Goal: Task Accomplishment & Management: Manage account settings

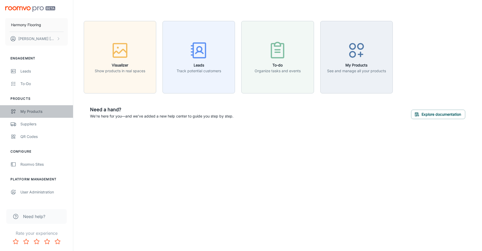
click at [35, 108] on link "My Products" at bounding box center [36, 111] width 73 height 13
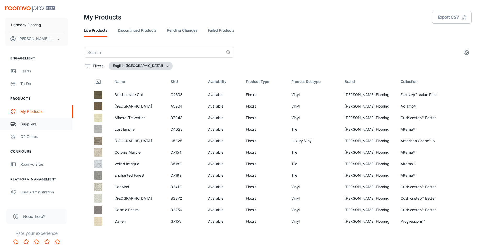
click at [30, 124] on div "Suppliers" at bounding box center [43, 124] width 47 height 6
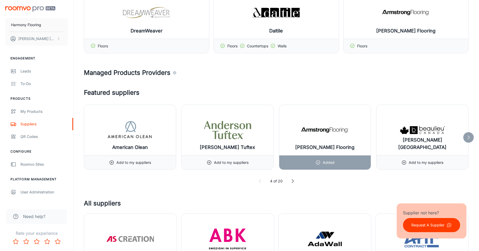
scroll to position [262, 0]
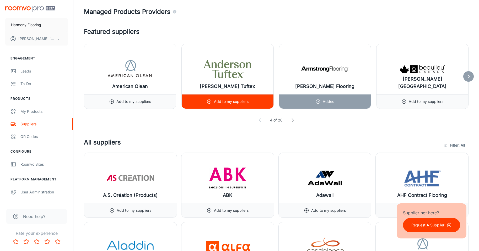
click at [217, 98] on div "Add to my suppliers" at bounding box center [227, 102] width 42 height 14
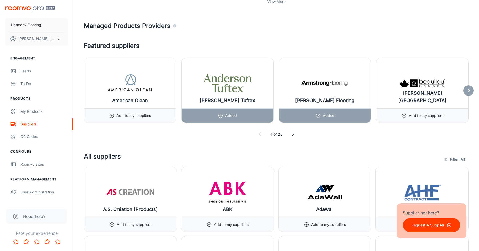
click at [468, 91] on icon at bounding box center [467, 90] width 5 height 5
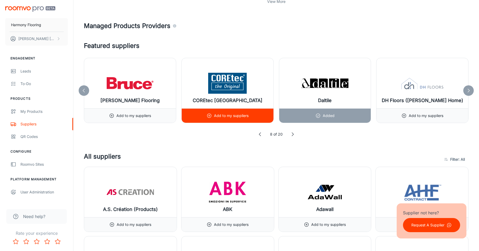
click at [223, 117] on p "Add to my suppliers" at bounding box center [231, 116] width 35 height 6
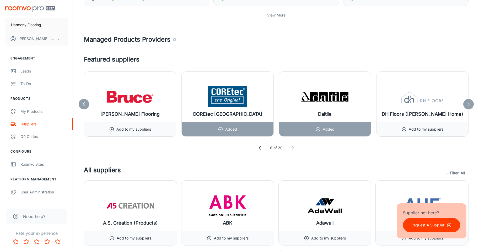
scroll to position [236, 0]
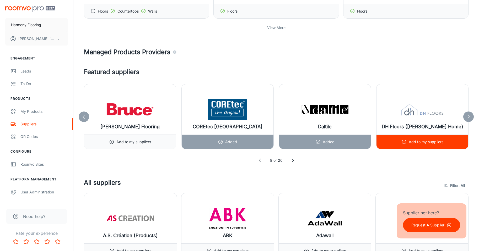
click at [422, 138] on div "Add to my suppliers" at bounding box center [422, 142] width 42 height 14
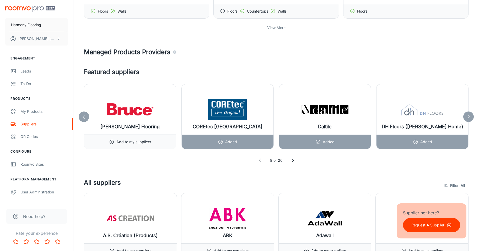
click at [467, 119] on icon at bounding box center [467, 116] width 5 height 5
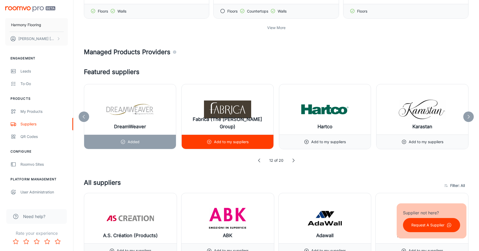
click at [229, 142] on p "Add to my suppliers" at bounding box center [231, 142] width 35 height 6
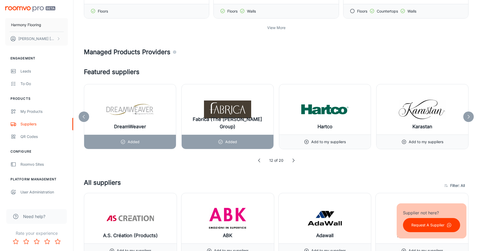
click at [471, 116] on div at bounding box center [468, 117] width 10 height 10
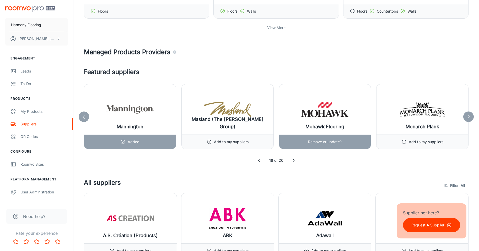
click at [314, 141] on p "Remove or update?" at bounding box center [325, 142] width 34 height 6
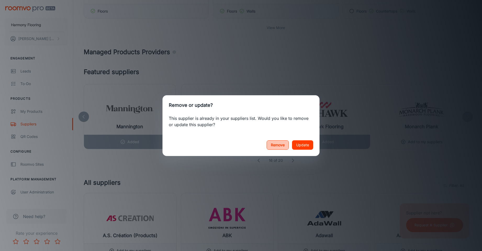
click at [282, 145] on button "Remove" at bounding box center [278, 144] width 22 height 9
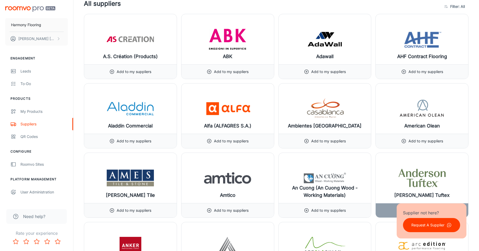
scroll to position [419, 0]
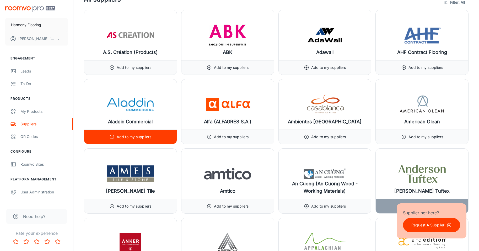
click at [122, 136] on p "Add to my suppliers" at bounding box center [134, 137] width 35 height 6
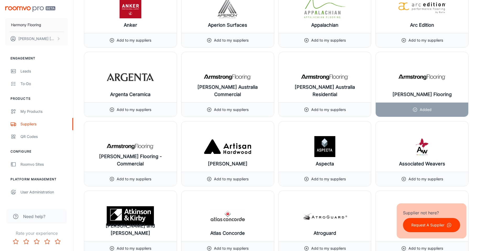
scroll to position [681, 0]
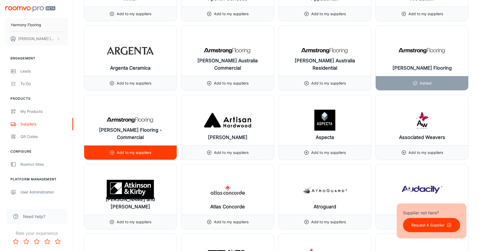
click at [161, 151] on div "Add to my suppliers" at bounding box center [130, 152] width 92 height 14
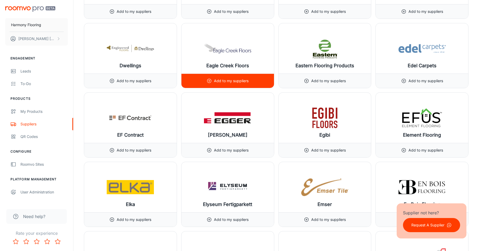
scroll to position [2226, 0]
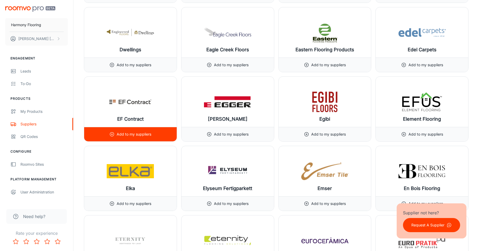
click at [154, 128] on div "Add to my suppliers" at bounding box center [130, 134] width 92 height 14
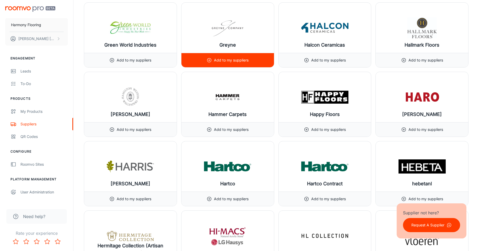
scroll to position [3065, 0]
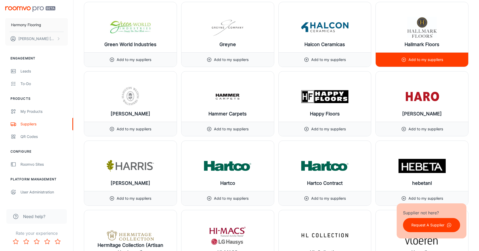
click at [422, 61] on p "Add to my suppliers" at bounding box center [425, 60] width 35 height 6
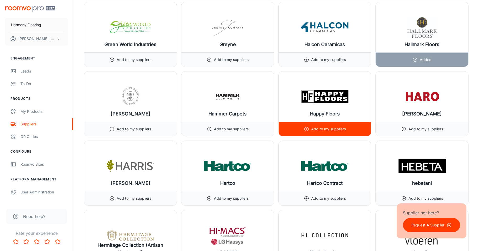
click at [331, 129] on p "Add to my suppliers" at bounding box center [328, 129] width 35 height 6
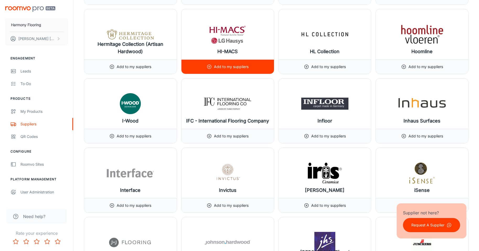
scroll to position [3274, 0]
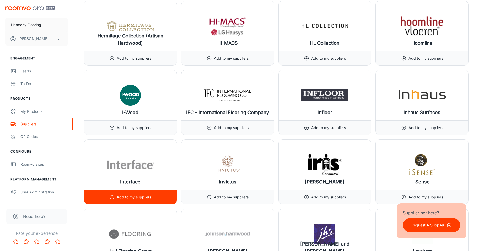
click at [147, 196] on p "Add to my suppliers" at bounding box center [134, 197] width 35 height 6
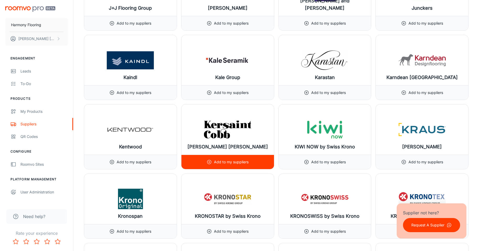
scroll to position [3405, 0]
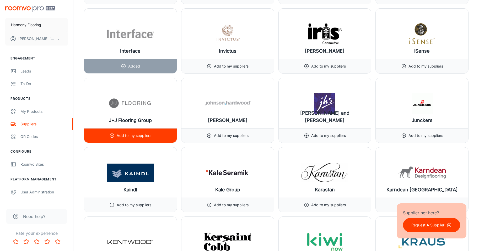
click at [146, 135] on p "Add to my suppliers" at bounding box center [134, 136] width 35 height 6
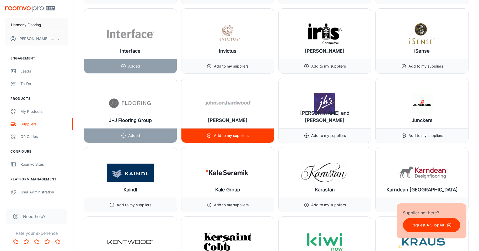
click at [238, 133] on p "Add to my suppliers" at bounding box center [231, 136] width 35 height 6
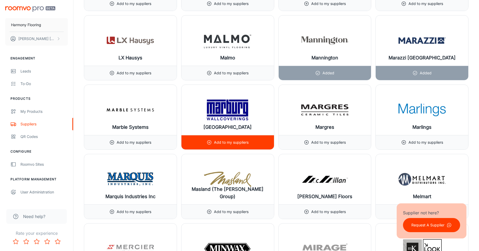
scroll to position [4217, 0]
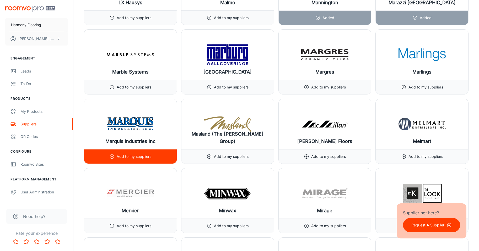
click at [134, 154] on p "Add to my suppliers" at bounding box center [134, 157] width 35 height 6
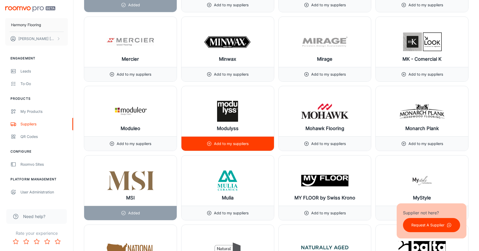
scroll to position [4374, 0]
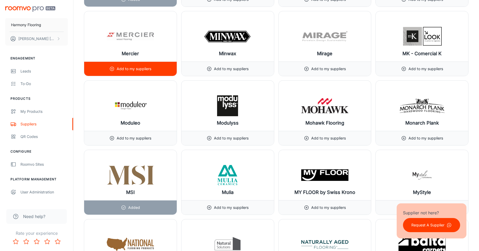
click at [145, 63] on div "Add to my suppliers" at bounding box center [130, 69] width 42 height 14
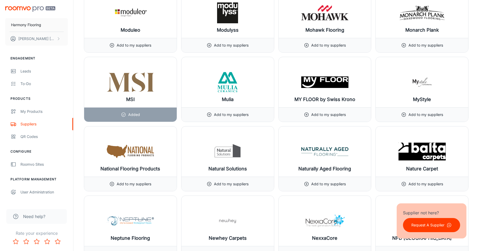
scroll to position [4479, 0]
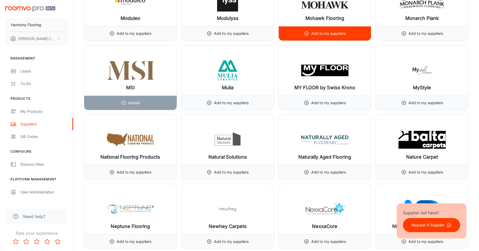
click at [321, 36] on p "Add to my suppliers" at bounding box center [328, 34] width 35 height 6
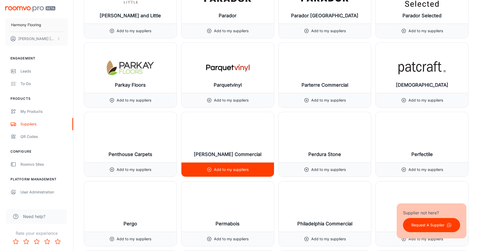
scroll to position [4924, 0]
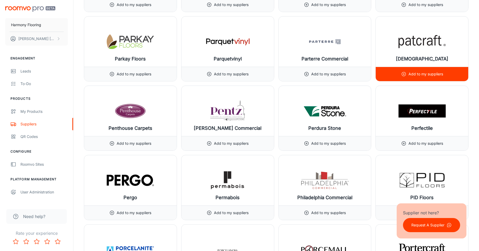
click at [409, 67] on div "Add to my suppliers" at bounding box center [422, 74] width 42 height 14
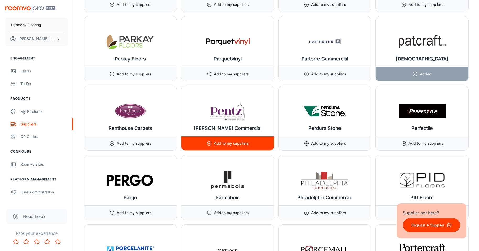
click at [238, 145] on p "Add to my suppliers" at bounding box center [231, 144] width 35 height 6
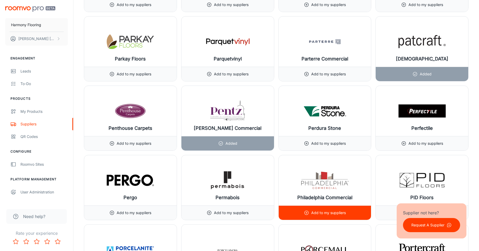
click at [339, 214] on p "Add to my suppliers" at bounding box center [328, 213] width 35 height 6
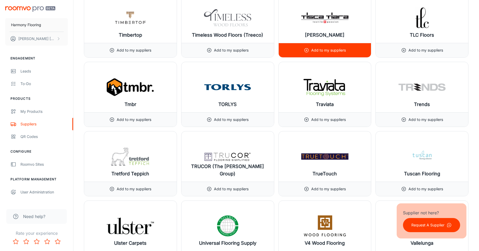
scroll to position [5998, 0]
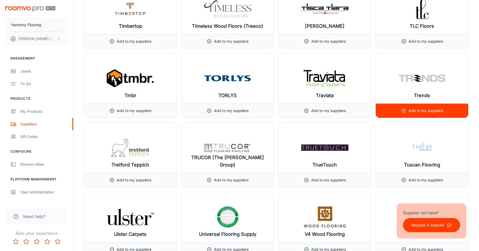
click at [430, 111] on p "Add to my suppliers" at bounding box center [425, 111] width 35 height 6
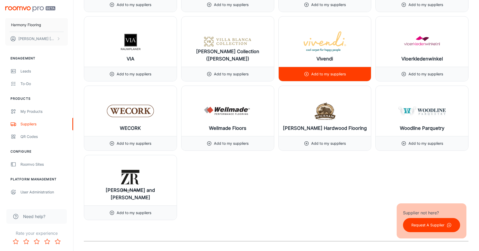
scroll to position [6339, 0]
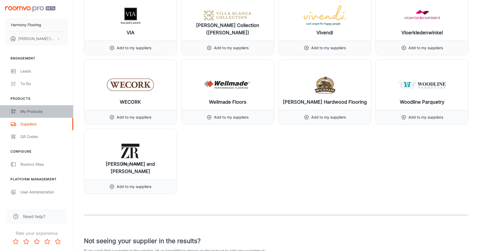
click at [32, 110] on div "My Products" at bounding box center [43, 112] width 47 height 6
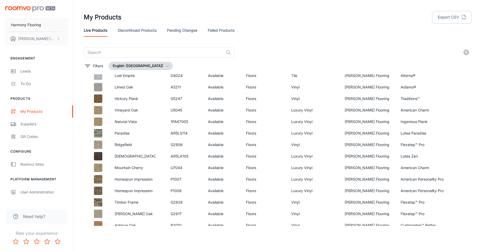
scroll to position [740, 0]
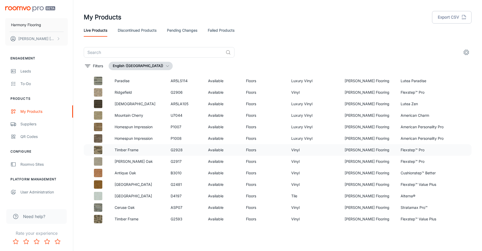
click at [87, 150] on td at bounding box center [97, 150] width 27 height 12
click at [120, 150] on p "Timber Frame" at bounding box center [138, 150] width 47 height 6
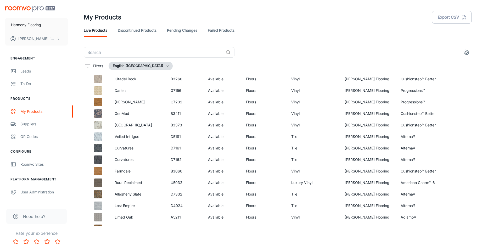
scroll to position [530, 0]
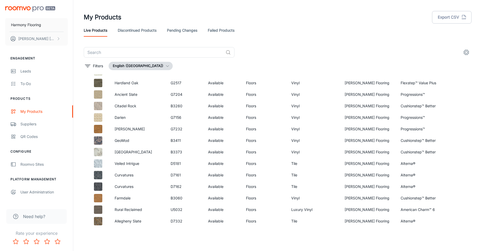
click at [471, 53] on button "settings" at bounding box center [467, 52] width 10 height 10
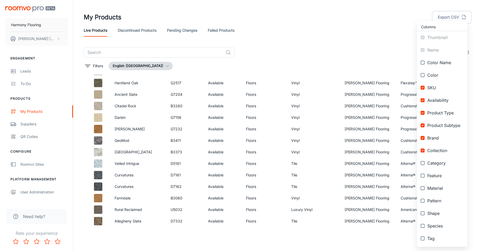
click at [367, 50] on div at bounding box center [241, 125] width 482 height 251
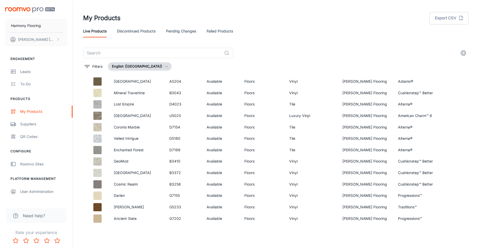
scroll to position [0, 0]
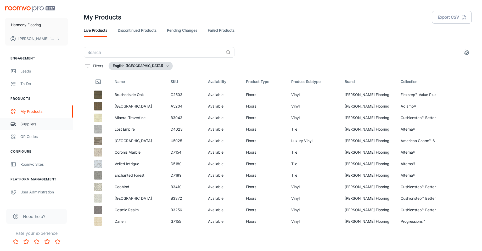
click at [33, 123] on div "Suppliers" at bounding box center [43, 124] width 47 height 6
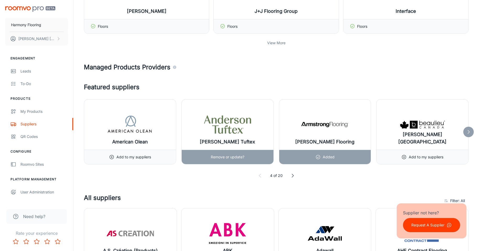
scroll to position [236, 0]
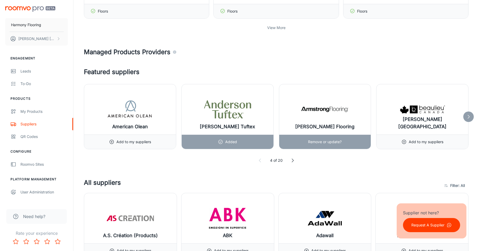
click at [325, 110] on img at bounding box center [324, 109] width 47 height 21
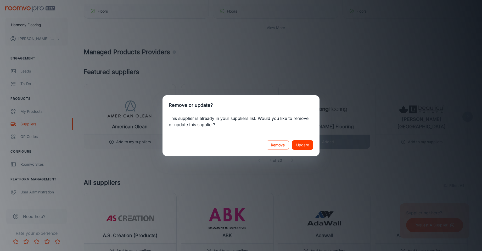
click at [325, 80] on div "Remove or update? This supplier is already in your suppliers list. Would you li…" at bounding box center [241, 125] width 482 height 251
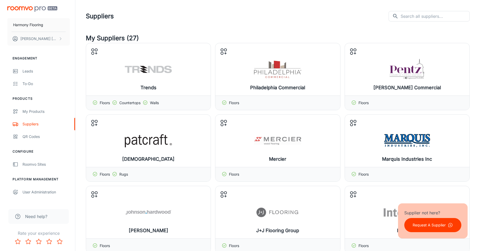
scroll to position [0, 0]
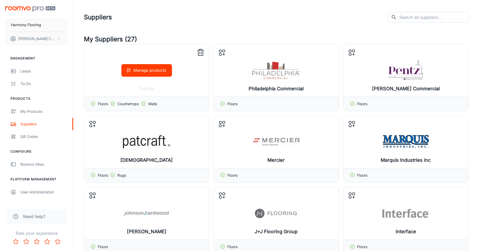
click at [152, 72] on button "Manage products" at bounding box center [146, 70] width 51 height 13
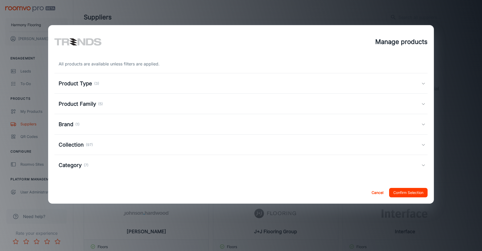
click at [79, 146] on h5 "Collection" at bounding box center [71, 145] width 25 height 8
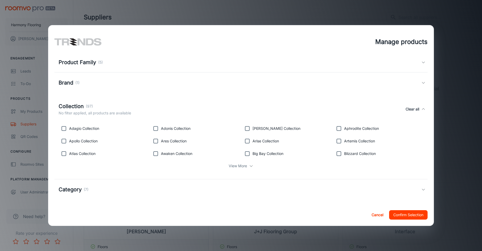
scroll to position [44, 0]
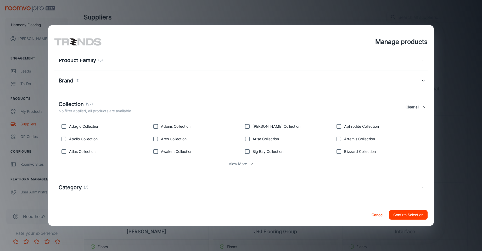
click at [249, 162] on icon at bounding box center [251, 164] width 4 height 4
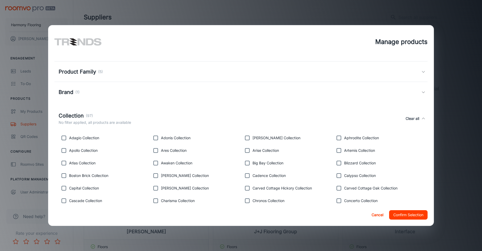
scroll to position [58, 0]
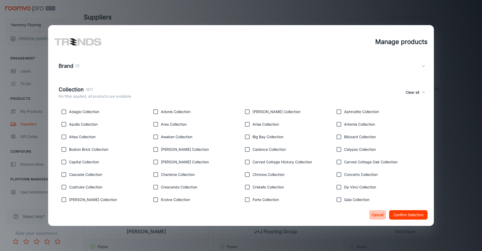
click at [380, 216] on button "Cancel" at bounding box center [378, 214] width 17 height 9
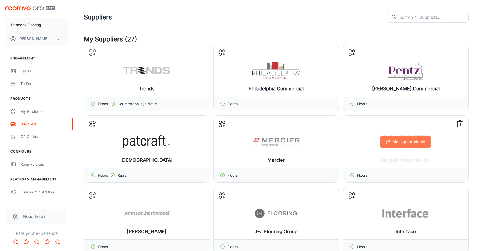
click at [411, 141] on button "Manage products" at bounding box center [405, 142] width 51 height 13
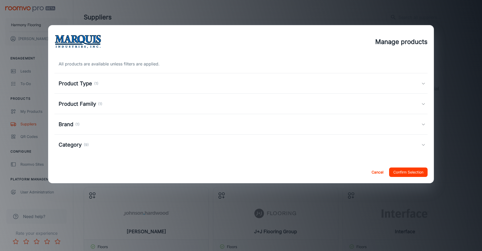
click at [89, 85] on h5 "Product Type" at bounding box center [76, 84] width 34 height 8
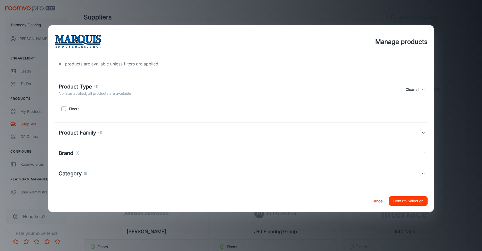
click at [90, 133] on h5 "Product Family" at bounding box center [77, 133] width 37 height 8
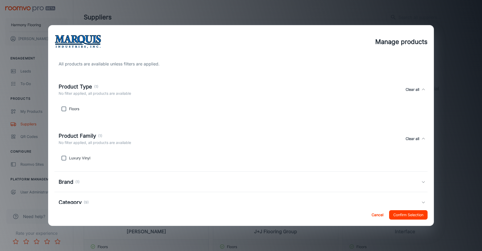
click at [75, 201] on h5 "Category" at bounding box center [70, 203] width 23 height 8
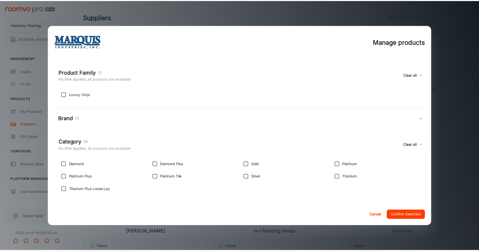
scroll to position [65, 0]
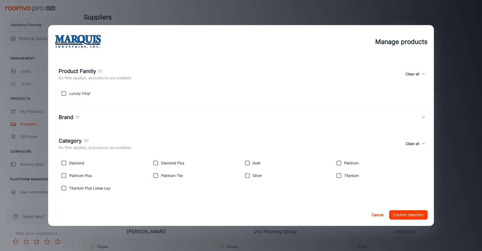
click at [374, 214] on button "Cancel" at bounding box center [378, 214] width 17 height 9
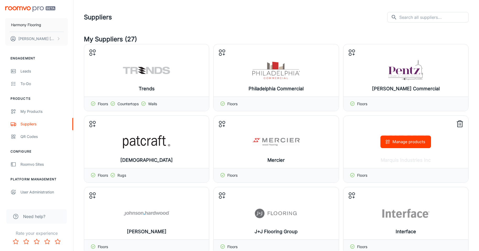
click at [463, 124] on icon at bounding box center [459, 124] width 8 height 8
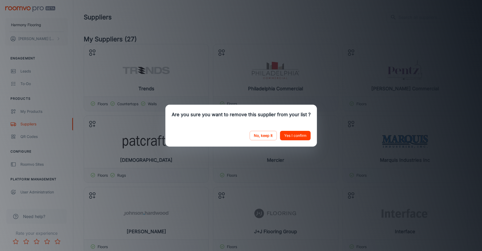
click at [294, 135] on button "Yes I confirm" at bounding box center [295, 135] width 31 height 9
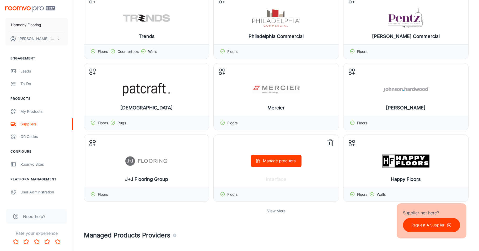
scroll to position [0, 0]
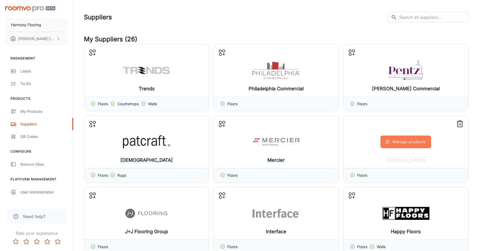
click at [412, 142] on button "Manage products" at bounding box center [405, 142] width 51 height 13
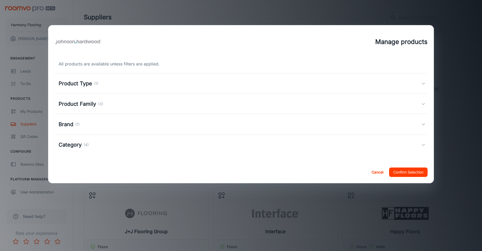
click at [94, 103] on h5 "Product Family" at bounding box center [77, 104] width 37 height 8
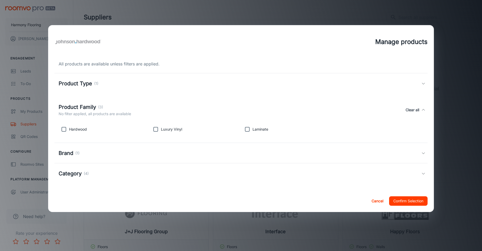
click at [91, 105] on h5 "Product Family" at bounding box center [77, 107] width 37 height 8
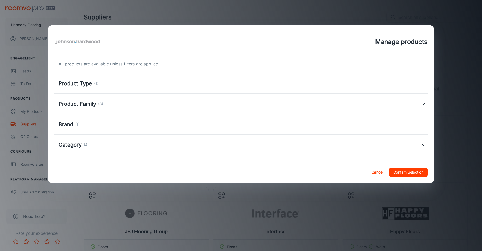
click at [76, 144] on h5 "Category" at bounding box center [70, 145] width 23 height 8
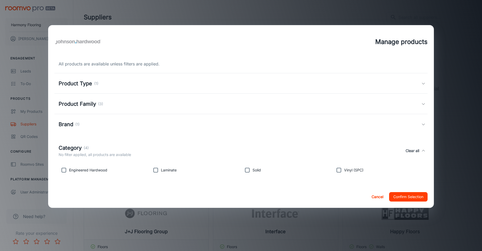
click at [65, 169] on input "checkbox" at bounding box center [64, 170] width 10 height 10
checkbox input "true"
click at [340, 170] on input "checkbox" at bounding box center [339, 170] width 10 height 10
checkbox input "true"
click at [418, 196] on button "Confirm Selection" at bounding box center [409, 196] width 39 height 9
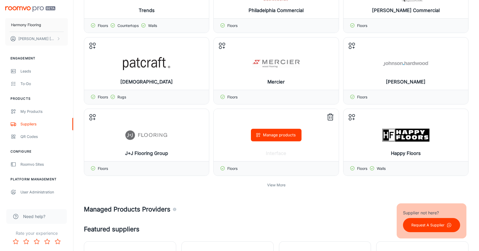
scroll to position [79, 0]
click at [277, 184] on p "View More" at bounding box center [276, 185] width 18 height 6
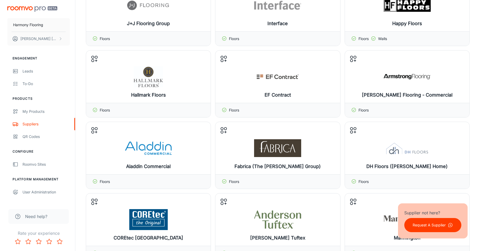
scroll to position [210, 0]
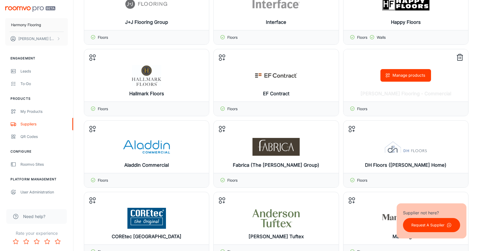
click at [415, 76] on button "Manage products" at bounding box center [405, 75] width 51 height 13
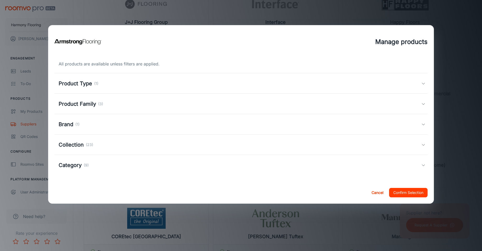
click at [78, 144] on h5 "Collection" at bounding box center [71, 145] width 25 height 8
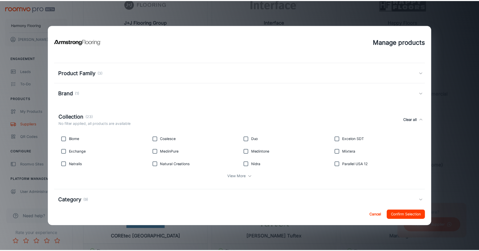
scroll to position [44, 0]
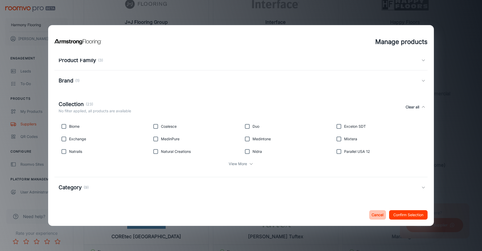
click at [375, 214] on button "Cancel" at bounding box center [378, 214] width 17 height 9
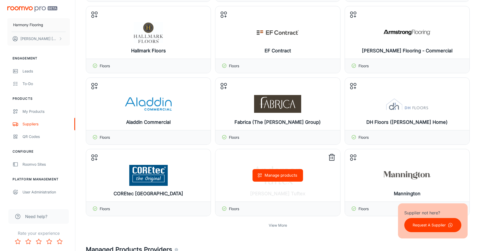
scroll to position [262, 0]
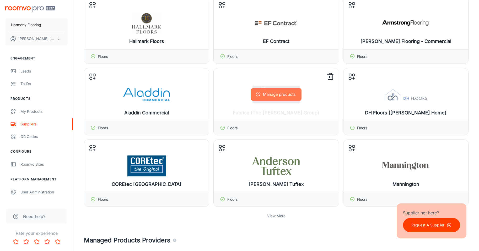
click at [283, 96] on button "Manage products" at bounding box center [276, 94] width 51 height 13
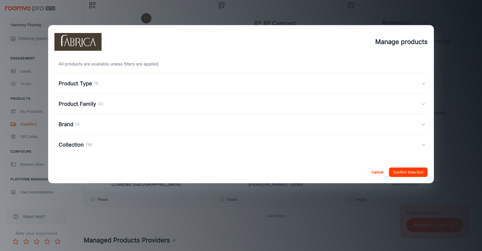
click at [74, 143] on h5 "Collection" at bounding box center [71, 145] width 25 height 8
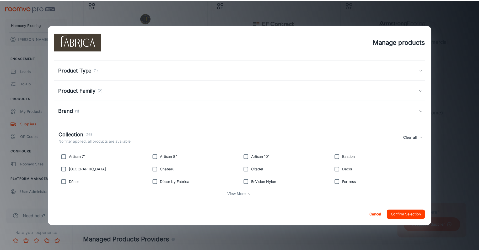
scroll to position [19, 0]
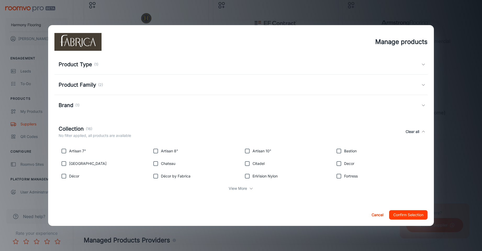
click at [377, 217] on button "Cancel" at bounding box center [378, 214] width 17 height 9
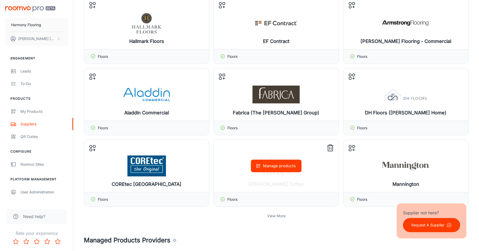
click at [284, 167] on button "Manage products" at bounding box center [276, 166] width 51 height 13
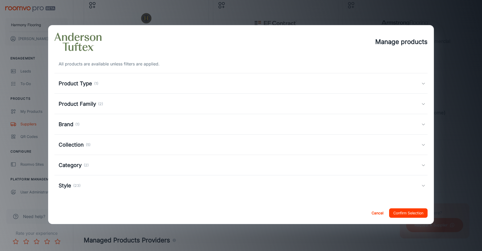
click at [81, 166] on h5 "Category" at bounding box center [70, 165] width 23 height 8
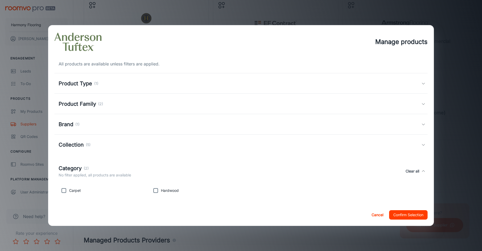
click at [66, 193] on input "checkbox" at bounding box center [64, 190] width 10 height 10
checkbox input "true"
click at [409, 215] on button "Confirm Selection" at bounding box center [409, 214] width 39 height 9
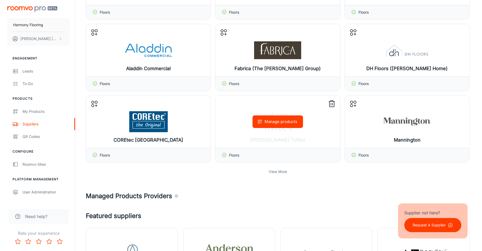
scroll to position [314, 0]
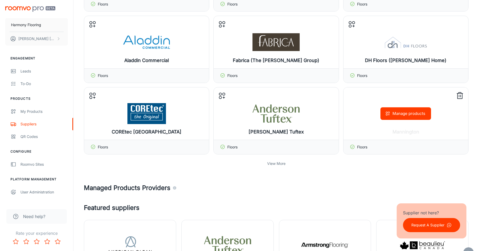
click at [409, 114] on button "Manage products" at bounding box center [405, 113] width 51 height 13
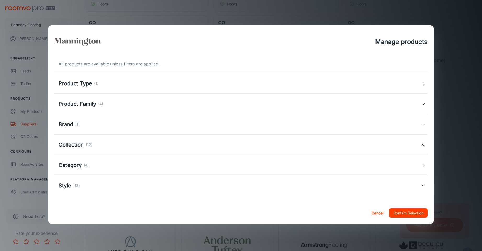
click at [79, 144] on h5 "Collection" at bounding box center [71, 145] width 25 height 8
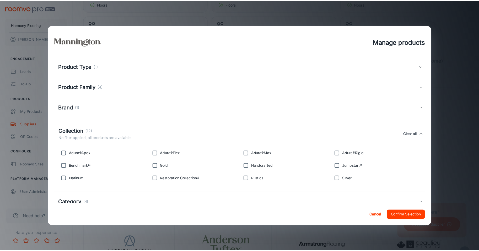
scroll to position [26, 0]
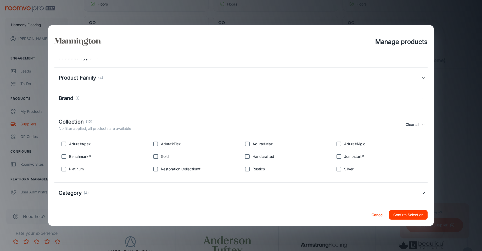
click at [374, 216] on button "Cancel" at bounding box center [378, 214] width 17 height 9
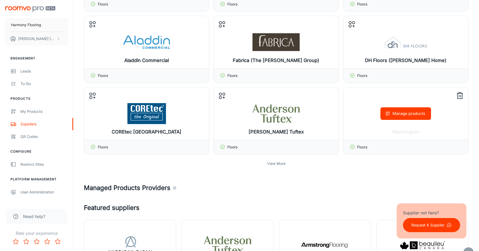
click at [403, 113] on button "Manage products" at bounding box center [405, 113] width 51 height 13
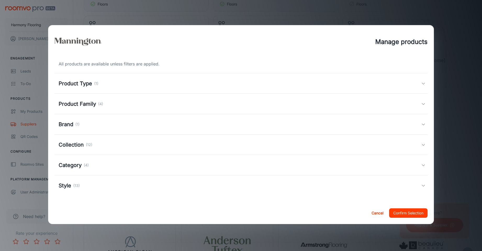
click at [66, 187] on h5 "Style" at bounding box center [65, 186] width 13 height 8
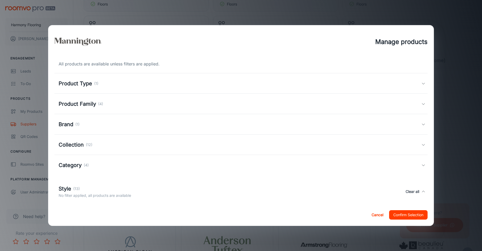
click at [80, 161] on h5 "Category" at bounding box center [70, 165] width 23 height 8
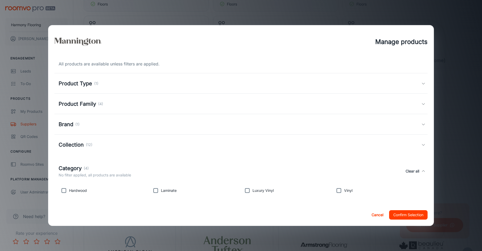
click at [248, 191] on input "checkbox" at bounding box center [247, 190] width 10 height 10
checkbox input "true"
click at [339, 190] on input "checkbox" at bounding box center [339, 190] width 10 height 10
checkbox input "true"
click at [403, 212] on button "Confirm Selection" at bounding box center [409, 214] width 39 height 9
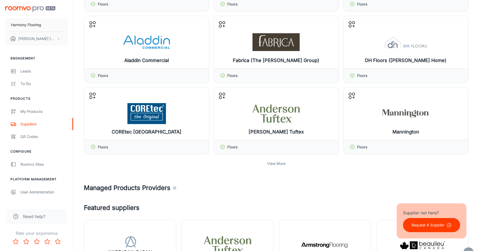
click at [276, 164] on p "View More" at bounding box center [276, 164] width 18 height 6
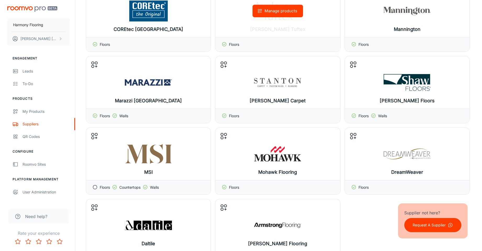
scroll to position [419, 0]
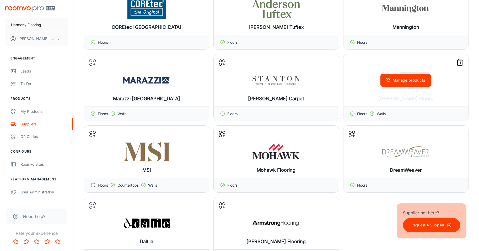
click at [407, 82] on button "Manage products" at bounding box center [405, 80] width 51 height 13
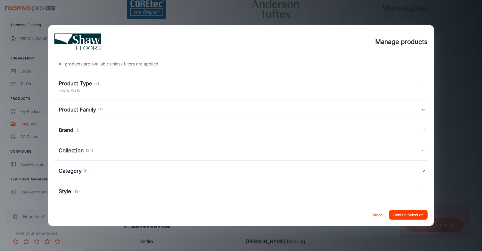
click at [75, 150] on h5 "Collection" at bounding box center [71, 151] width 25 height 8
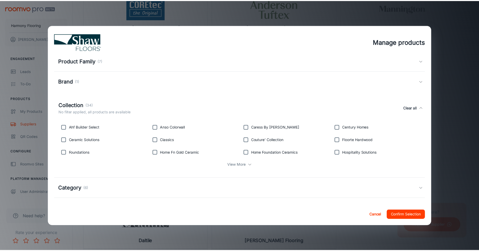
scroll to position [70, 0]
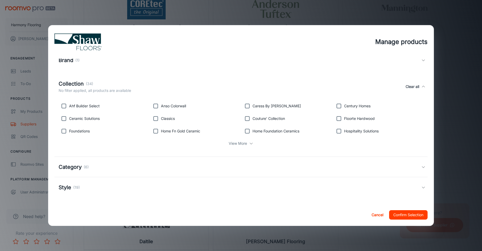
click at [240, 141] on p "View More" at bounding box center [238, 144] width 18 height 6
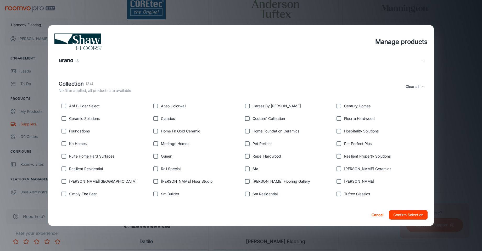
click at [63, 169] on input "checkbox" at bounding box center [64, 169] width 10 height 10
checkbox input "true"
click at [247, 144] on input "checkbox" at bounding box center [247, 144] width 10 height 10
checkbox input "true"
click at [338, 145] on input "checkbox" at bounding box center [339, 144] width 10 height 10
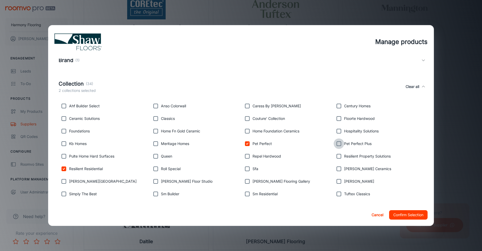
checkbox input "true"
click at [65, 131] on input "checkbox" at bounding box center [64, 131] width 10 height 10
checkbox input "true"
click at [63, 181] on input "checkbox" at bounding box center [64, 181] width 10 height 10
checkbox input "true"
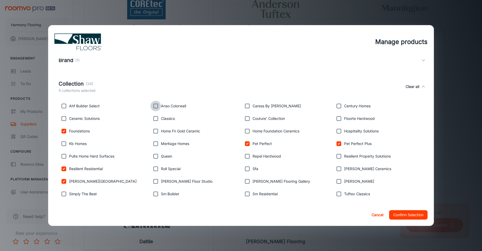
click at [154, 106] on input "checkbox" at bounding box center [156, 106] width 10 height 10
checkbox input "true"
click at [157, 118] on input "checkbox" at bounding box center [156, 118] width 10 height 10
checkbox input "true"
click at [248, 118] on input "checkbox" at bounding box center [247, 118] width 10 height 10
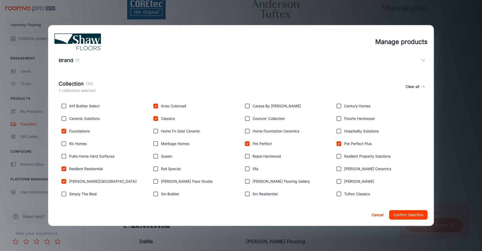
checkbox input "true"
click at [414, 214] on button "Confirm Selection" at bounding box center [409, 214] width 39 height 9
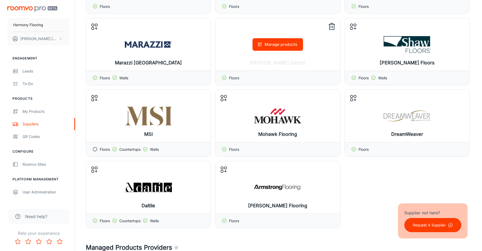
scroll to position [471, 0]
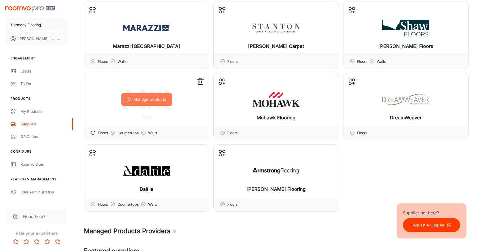
click at [151, 98] on button "Manage products" at bounding box center [146, 99] width 51 height 13
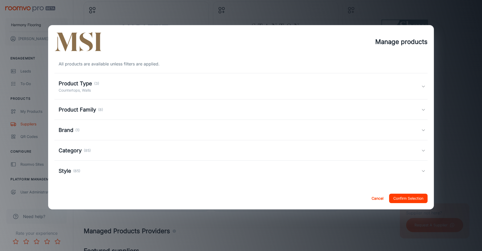
click at [70, 150] on h5 "Category" at bounding box center [70, 151] width 23 height 8
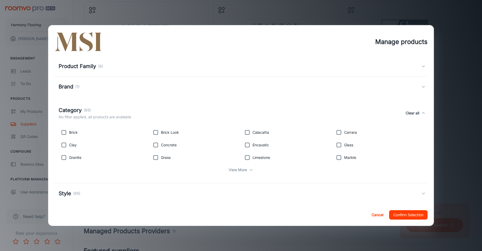
scroll to position [50, 0]
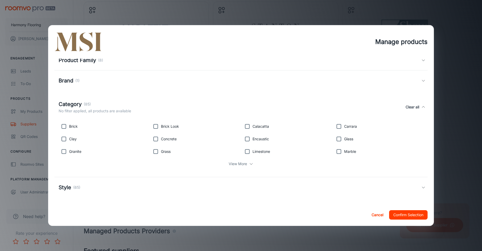
click at [242, 164] on p "View More" at bounding box center [238, 164] width 18 height 6
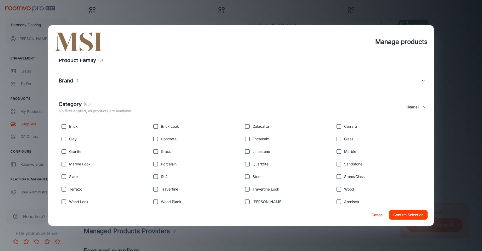
click at [382, 214] on button "Cancel" at bounding box center [378, 214] width 17 height 9
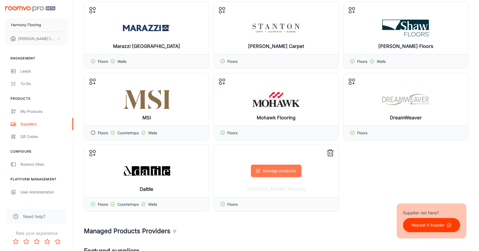
click at [283, 173] on button "Manage products" at bounding box center [276, 171] width 51 height 13
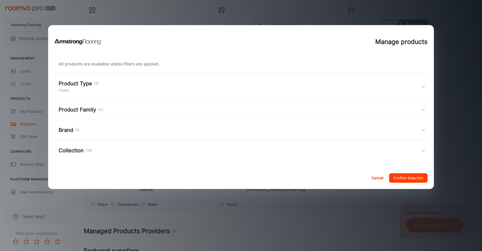
click at [70, 147] on h5 "Collection" at bounding box center [71, 151] width 25 height 8
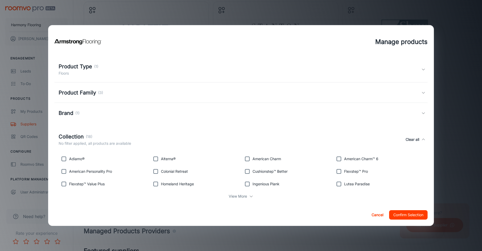
scroll to position [25, 0]
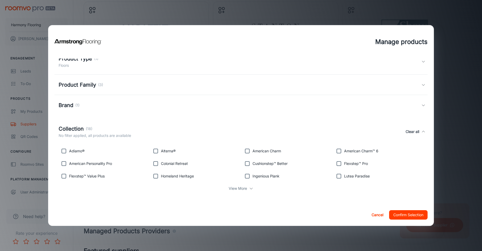
click at [240, 188] on p "View More" at bounding box center [238, 189] width 18 height 6
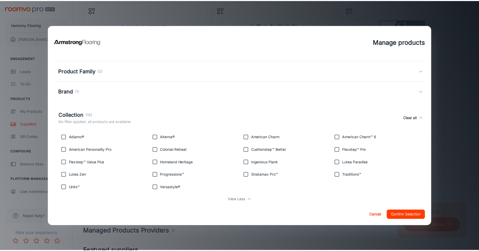
scroll to position [50, 0]
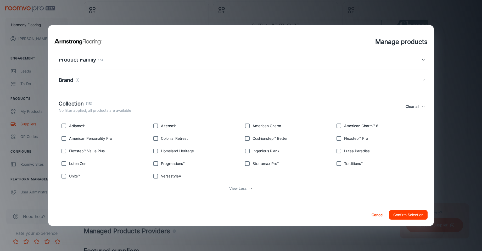
click at [156, 163] on input "checkbox" at bounding box center [156, 163] width 10 height 10
checkbox input "true"
click at [244, 139] on input "checkbox" at bounding box center [247, 138] width 10 height 10
checkbox input "true"
click at [63, 150] on input "checkbox" at bounding box center [64, 151] width 10 height 10
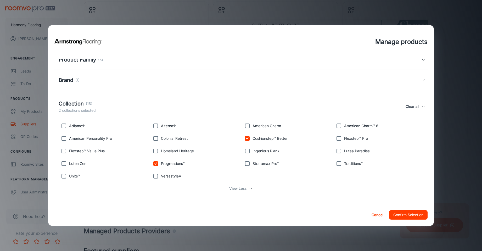
checkbox input "true"
click at [248, 163] on input "checkbox" at bounding box center [247, 163] width 10 height 10
checkbox input "true"
click at [153, 124] on input "checkbox" at bounding box center [156, 126] width 10 height 10
checkbox input "true"
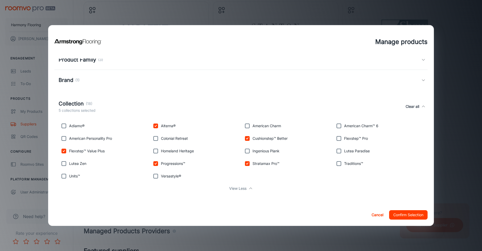
click at [335, 137] on input "checkbox" at bounding box center [339, 138] width 10 height 10
checkbox input "true"
click at [338, 163] on input "checkbox" at bounding box center [339, 163] width 10 height 10
checkbox input "true"
click at [403, 211] on button "Confirm Selection" at bounding box center [409, 214] width 39 height 9
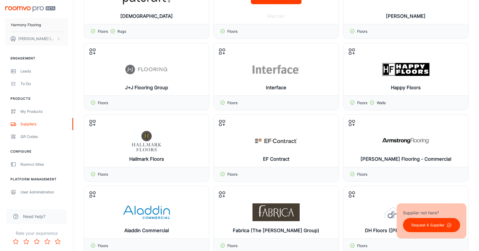
scroll to position [157, 0]
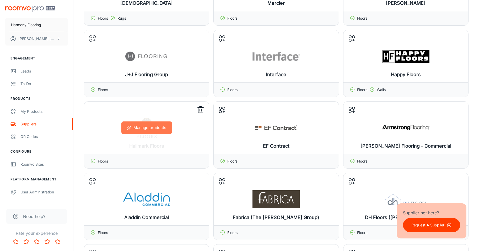
click at [147, 128] on button "Manage products" at bounding box center [146, 128] width 51 height 13
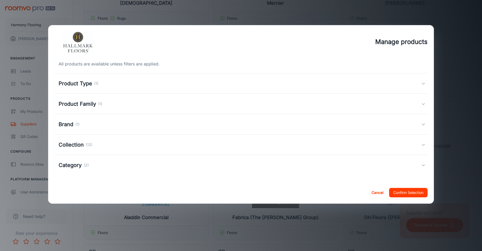
click at [76, 164] on h5 "Category" at bounding box center [70, 165] width 23 height 8
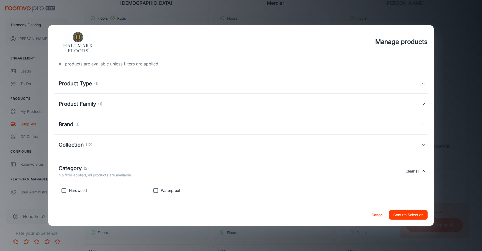
click at [377, 215] on button "Cancel" at bounding box center [378, 214] width 17 height 9
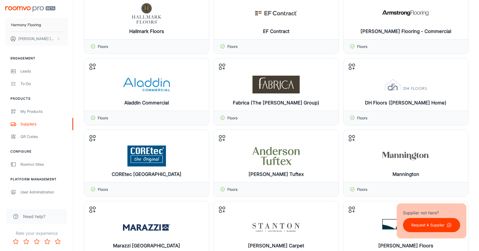
scroll to position [288, 0]
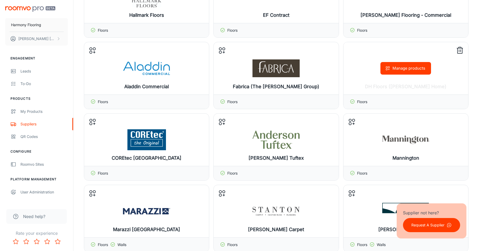
click at [411, 68] on button "Manage products" at bounding box center [405, 68] width 51 height 13
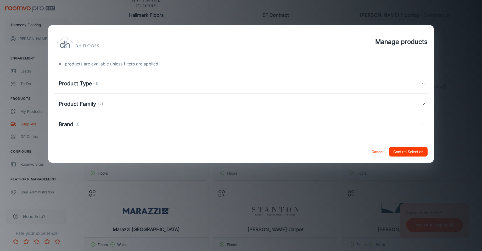
click at [71, 122] on h5 "Brand" at bounding box center [66, 124] width 15 height 8
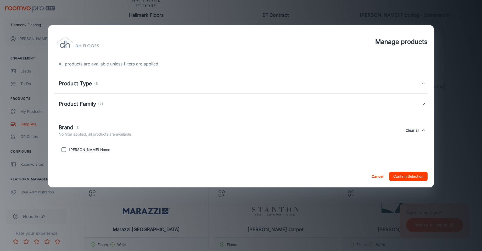
click at [378, 174] on button "Cancel" at bounding box center [378, 176] width 17 height 9
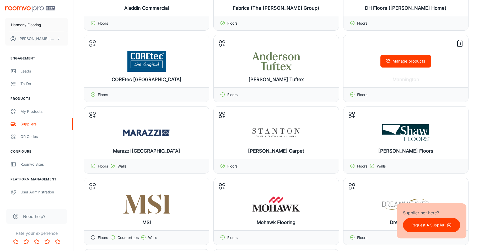
scroll to position [393, 0]
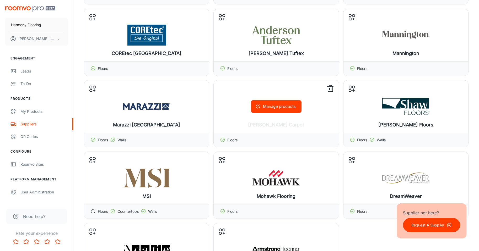
click at [277, 107] on button "Manage products" at bounding box center [276, 106] width 51 height 13
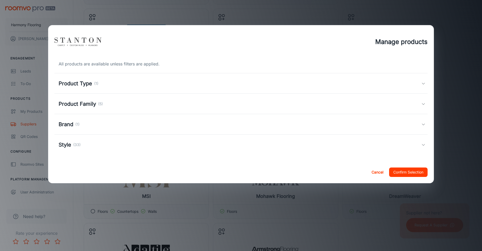
click at [80, 103] on h5 "Product Family" at bounding box center [77, 104] width 37 height 8
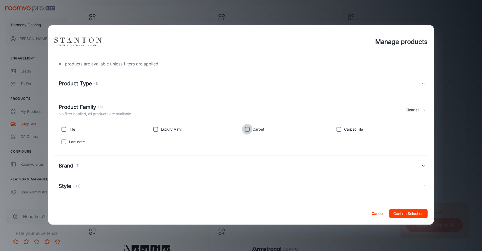
click at [248, 129] on input "checkbox" at bounding box center [247, 129] width 10 height 10
checkbox input "true"
click at [400, 212] on button "Confirm Selection" at bounding box center [409, 213] width 39 height 9
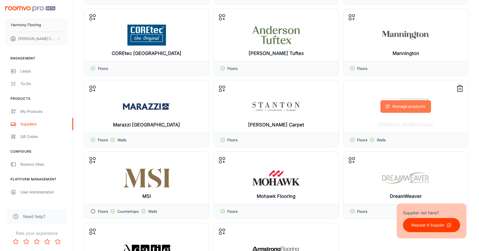
click at [412, 107] on button "Manage products" at bounding box center [405, 106] width 51 height 13
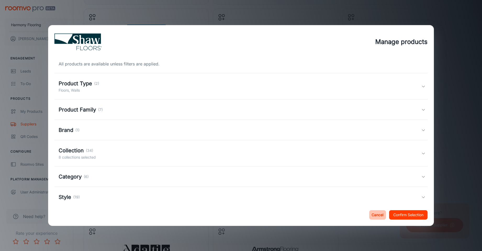
click at [376, 216] on button "Cancel" at bounding box center [378, 214] width 17 height 9
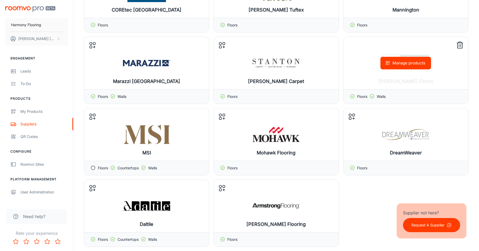
scroll to position [445, 0]
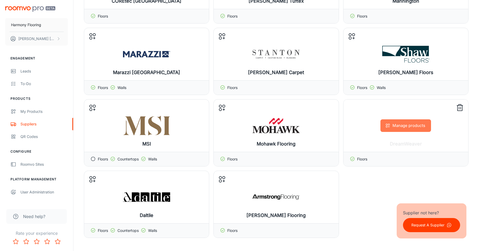
click at [409, 124] on button "Manage products" at bounding box center [405, 125] width 51 height 13
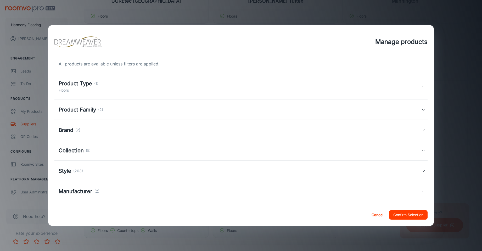
click at [69, 150] on h5 "Collection" at bounding box center [71, 151] width 25 height 8
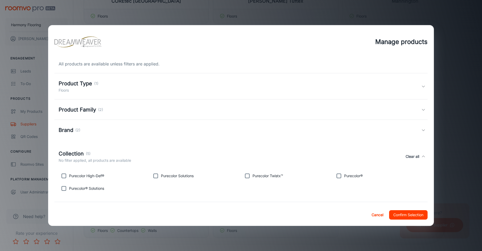
click at [69, 150] on h5 "Collection" at bounding box center [71, 154] width 25 height 8
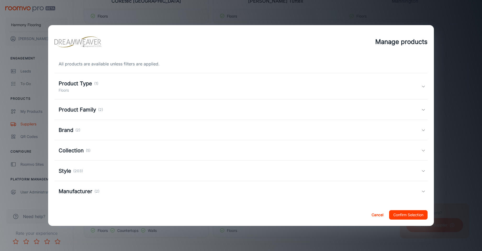
click at [85, 108] on h5 "Product Family" at bounding box center [77, 110] width 37 height 8
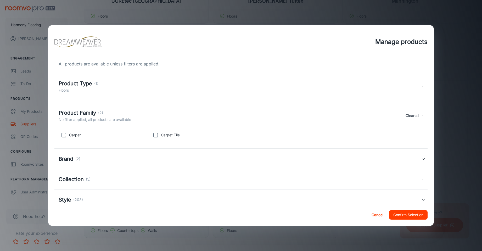
click at [63, 135] on input "checkbox" at bounding box center [64, 135] width 10 height 10
checkbox input "true"
click at [419, 214] on button "Confirm Selection" at bounding box center [409, 214] width 39 height 9
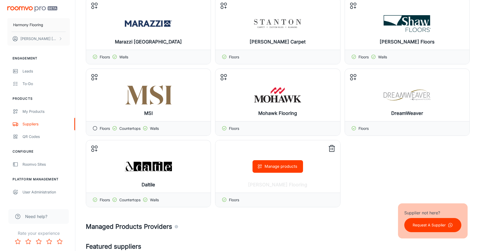
scroll to position [498, 0]
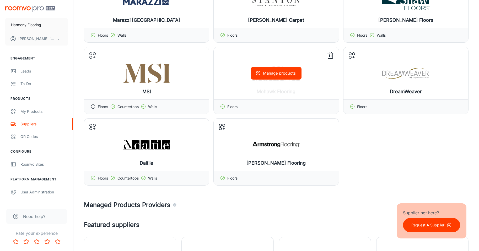
click at [284, 73] on button "Manage products" at bounding box center [276, 73] width 51 height 13
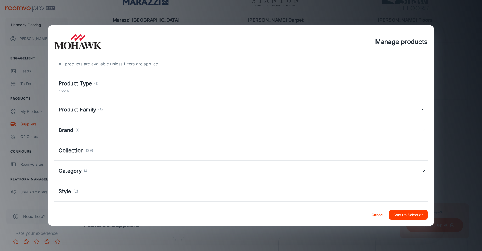
click at [83, 112] on h5 "Product Family" at bounding box center [77, 110] width 37 height 8
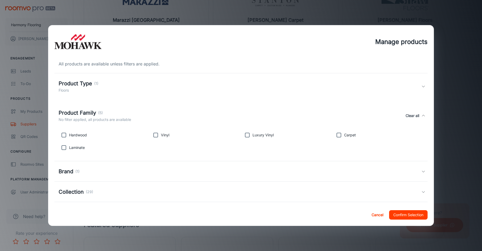
click at [74, 193] on h5 "Collection" at bounding box center [71, 192] width 25 height 8
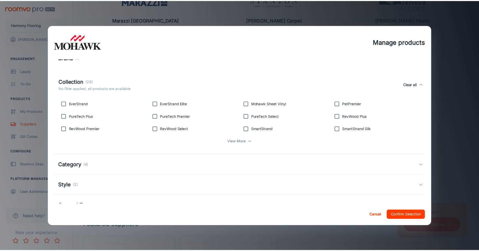
scroll to position [105, 0]
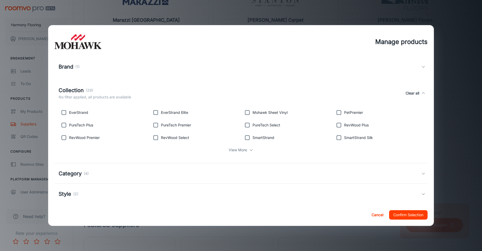
click at [238, 151] on p "View More" at bounding box center [238, 150] width 18 height 6
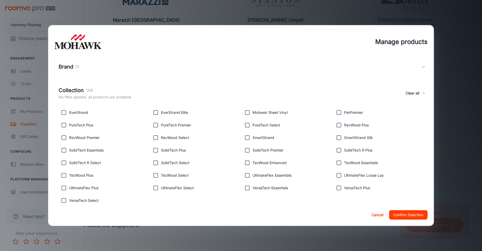
drag, startPoint x: 374, startPoint y: 214, endPoint x: 324, endPoint y: 218, distance: 50.2
click at [374, 214] on button "Cancel" at bounding box center [378, 214] width 17 height 9
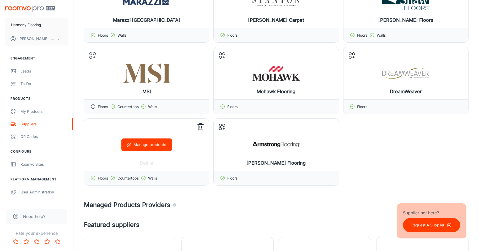
click at [149, 146] on button "Manage products" at bounding box center [146, 145] width 51 height 13
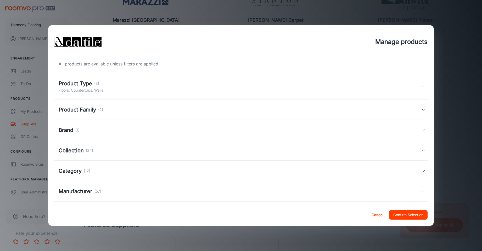
click at [80, 109] on h5 "Product Family" at bounding box center [77, 110] width 37 height 8
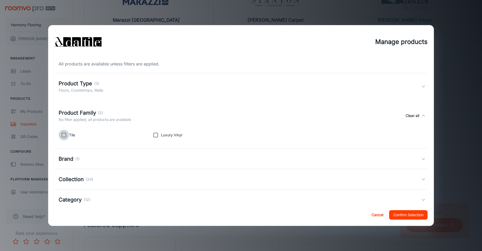
click at [63, 134] on input "checkbox" at bounding box center [64, 135] width 10 height 10
checkbox input "true"
click at [408, 211] on button "Confirm Selection" at bounding box center [409, 214] width 39 height 9
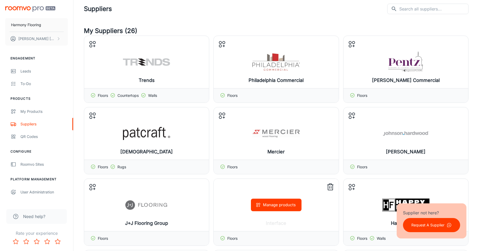
scroll to position [0, 0]
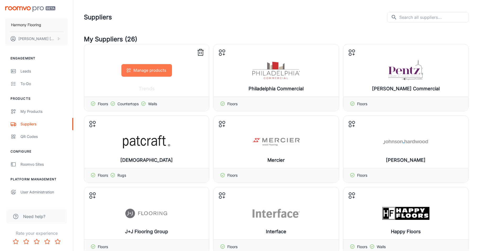
click at [157, 72] on button "Manage products" at bounding box center [146, 70] width 51 height 13
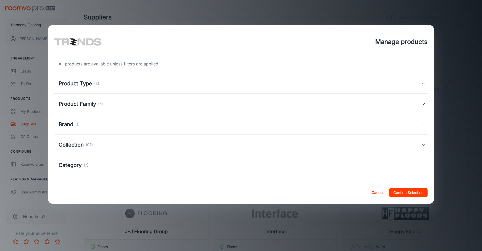
click at [86, 104] on h5 "Product Family" at bounding box center [77, 104] width 37 height 8
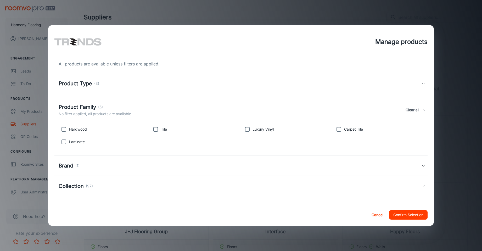
click at [156, 129] on input "checkbox" at bounding box center [156, 129] width 10 height 10
checkbox input "true"
click at [246, 129] on input "checkbox" at bounding box center [247, 129] width 10 height 10
checkbox input "true"
click at [409, 216] on button "Confirm Selection" at bounding box center [409, 214] width 39 height 9
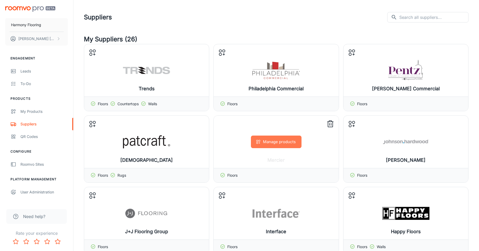
click at [286, 144] on button "Manage products" at bounding box center [276, 142] width 51 height 13
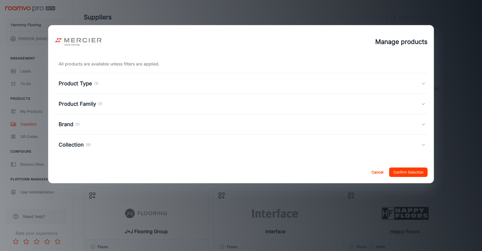
click at [82, 104] on h5 "Product Family" at bounding box center [77, 104] width 37 height 8
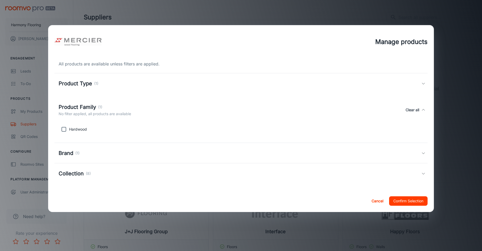
click at [82, 104] on h5 "Product Family" at bounding box center [77, 107] width 37 height 8
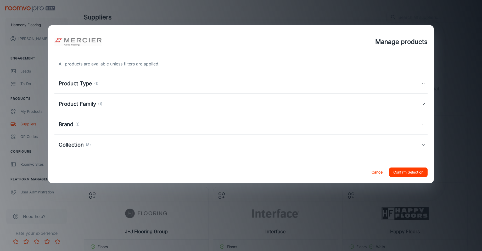
click at [73, 144] on h5 "Collection" at bounding box center [71, 145] width 25 height 8
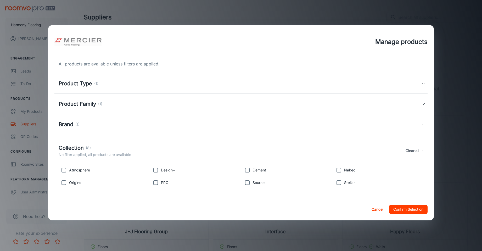
click at [378, 210] on button "Cancel" at bounding box center [378, 209] width 17 height 9
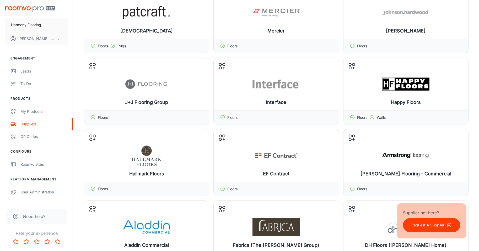
scroll to position [131, 0]
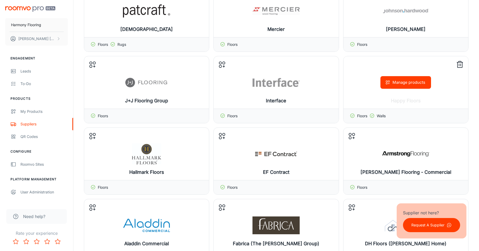
click at [412, 83] on button "Manage products" at bounding box center [405, 82] width 51 height 13
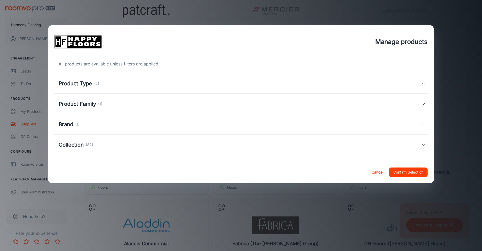
click at [376, 172] on button "Cancel" at bounding box center [378, 172] width 17 height 9
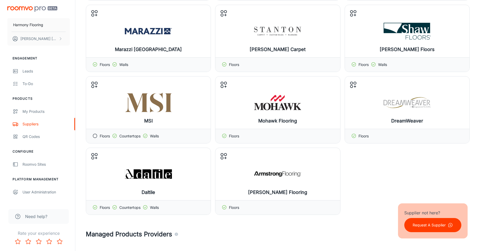
scroll to position [471, 0]
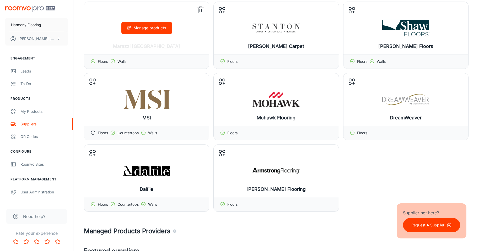
click at [144, 28] on button "Manage products" at bounding box center [146, 28] width 51 height 13
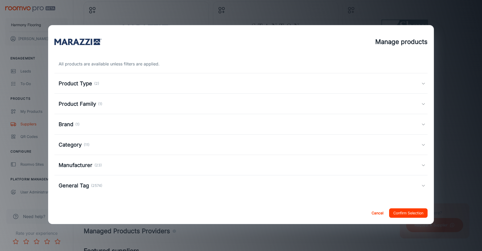
click at [75, 148] on h5 "Category" at bounding box center [70, 145] width 23 height 8
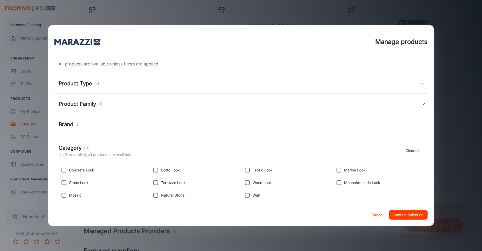
click at [75, 148] on h5 "Category" at bounding box center [70, 148] width 23 height 8
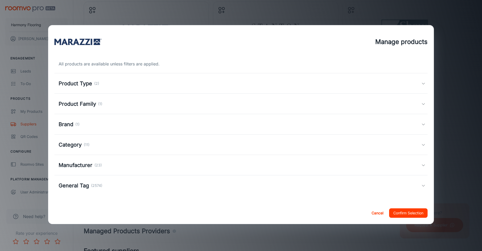
click at [82, 167] on h5 "Manufacturer" at bounding box center [76, 165] width 34 height 8
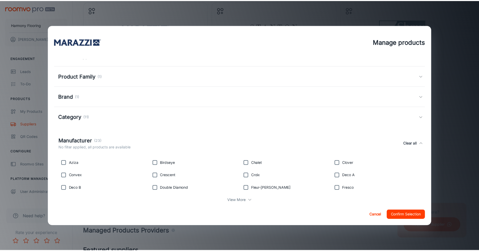
scroll to position [12, 0]
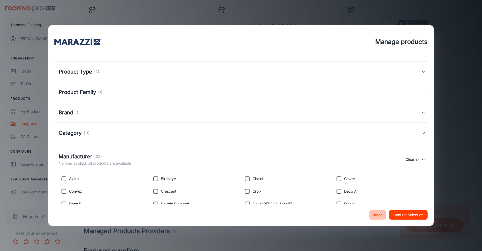
click at [381, 215] on button "Cancel" at bounding box center [378, 214] width 17 height 9
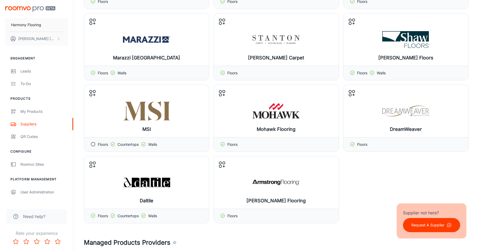
scroll to position [445, 0]
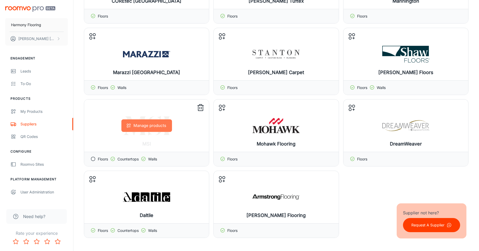
click at [147, 127] on button "Manage products" at bounding box center [146, 125] width 51 height 13
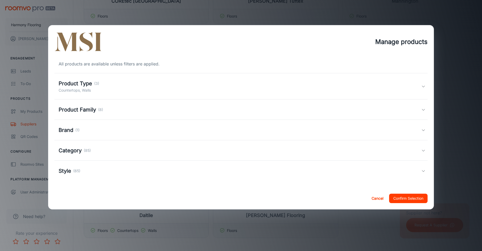
click at [73, 149] on h5 "Category" at bounding box center [70, 151] width 23 height 8
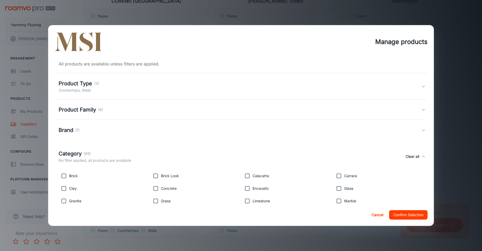
click at [73, 84] on h5 "Product Type" at bounding box center [76, 84] width 34 height 8
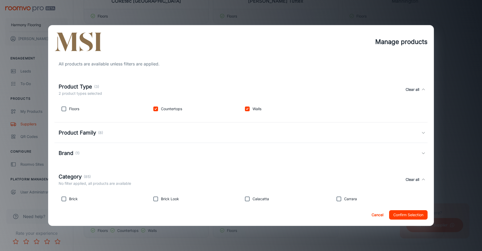
click at [67, 110] on input "checkbox" at bounding box center [64, 109] width 10 height 10
checkbox input "true"
click at [422, 218] on button "Confirm Selection" at bounding box center [409, 214] width 39 height 9
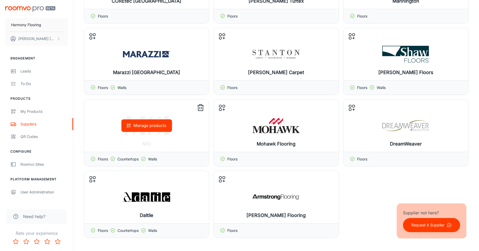
click at [150, 125] on button "Manage products" at bounding box center [146, 125] width 51 height 13
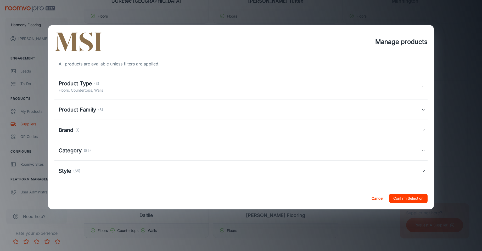
click at [103, 84] on div "Product Type (3)" at bounding box center [81, 84] width 45 height 8
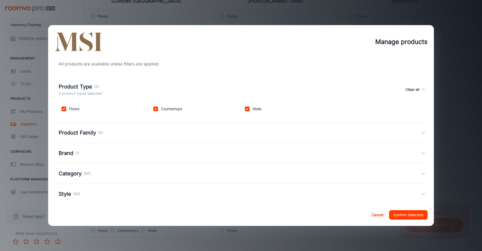
click at [157, 110] on input "checkbox" at bounding box center [156, 109] width 10 height 10
checkbox input "false"
click at [410, 214] on button "Confirm Selection" at bounding box center [409, 214] width 39 height 9
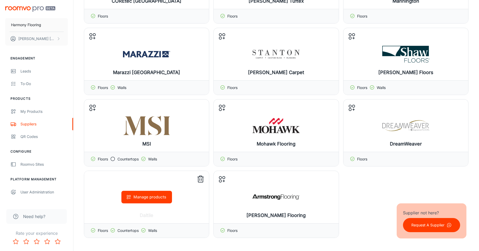
click at [144, 194] on button "Manage products" at bounding box center [146, 197] width 51 height 13
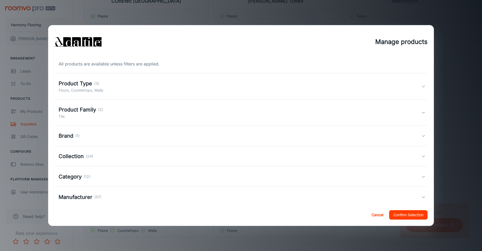
click at [97, 86] on div "Product Type (3)" at bounding box center [81, 84] width 45 height 8
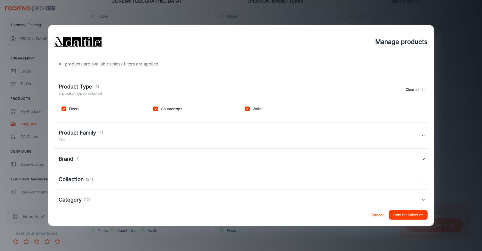
click at [158, 110] on input "checkbox" at bounding box center [156, 109] width 10 height 10
checkbox input "false"
click at [411, 214] on button "Confirm Selection" at bounding box center [409, 214] width 39 height 9
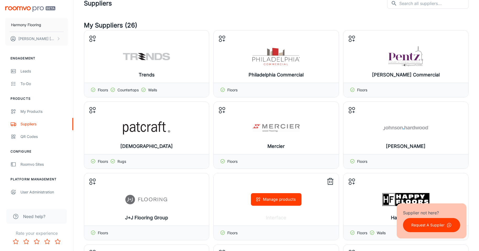
scroll to position [0, 0]
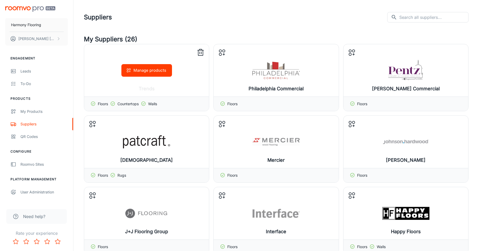
click at [155, 70] on button "Manage products" at bounding box center [146, 70] width 51 height 13
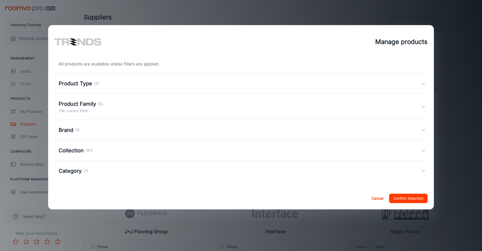
click at [91, 83] on h5 "Product Type" at bounding box center [76, 84] width 34 height 8
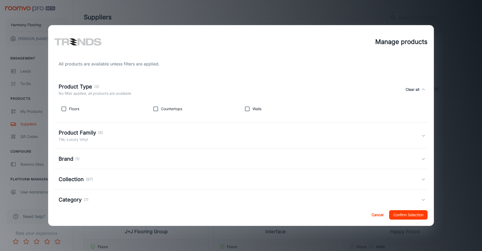
click at [65, 108] on input "checkbox" at bounding box center [64, 109] width 10 height 10
checkbox input "true"
click at [250, 107] on input "checkbox" at bounding box center [247, 109] width 10 height 10
checkbox input "true"
click at [405, 214] on button "Confirm Selection" at bounding box center [409, 214] width 39 height 9
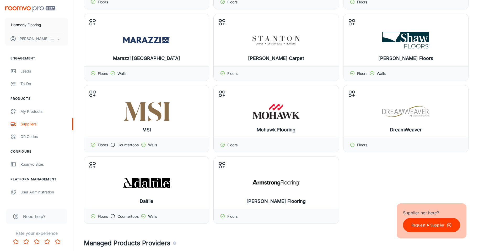
scroll to position [471, 0]
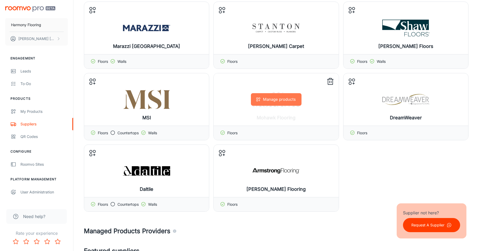
click at [286, 101] on button "Manage products" at bounding box center [276, 99] width 51 height 13
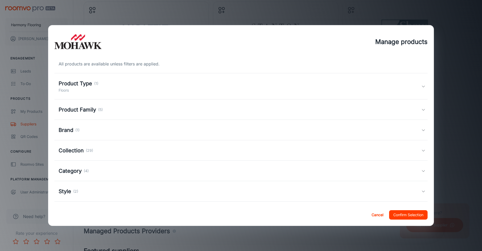
click at [83, 108] on h5 "Product Family" at bounding box center [77, 110] width 37 height 8
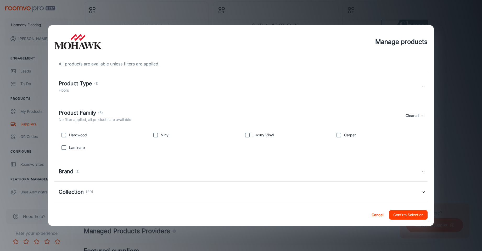
click at [372, 215] on button "Cancel" at bounding box center [378, 214] width 17 height 9
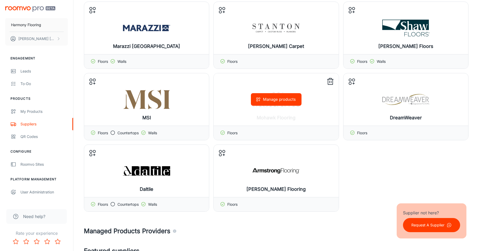
click at [330, 85] on icon at bounding box center [330, 81] width 5 height 5
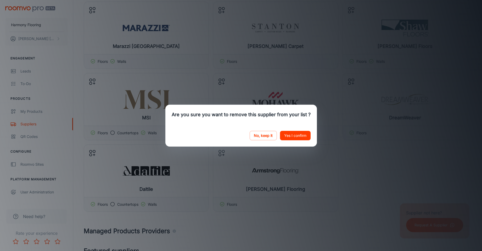
click at [296, 136] on button "Yes I confirm" at bounding box center [295, 135] width 31 height 9
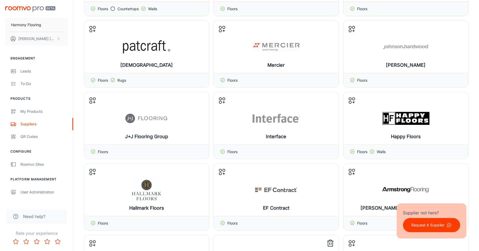
scroll to position [79, 0]
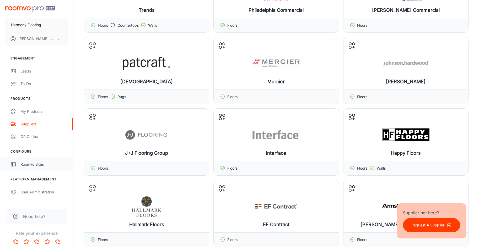
click at [41, 165] on div "Roomvo Sites" at bounding box center [43, 165] width 47 height 6
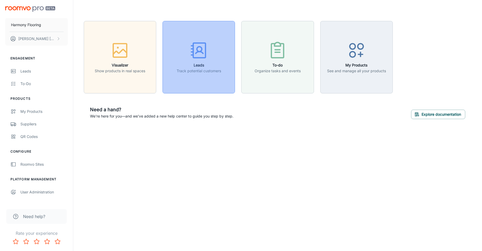
click at [195, 64] on h6 "Leads" at bounding box center [199, 65] width 45 height 6
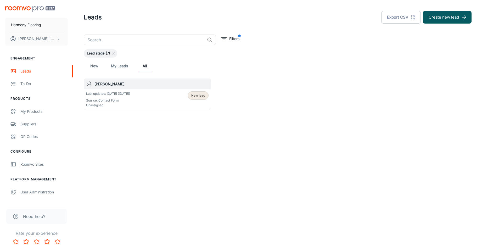
click at [105, 102] on p "Source: Contact Form" at bounding box center [108, 100] width 44 height 5
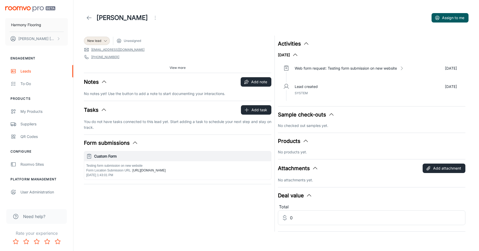
click at [152, 18] on icon "Open menu" at bounding box center [155, 18] width 6 height 6
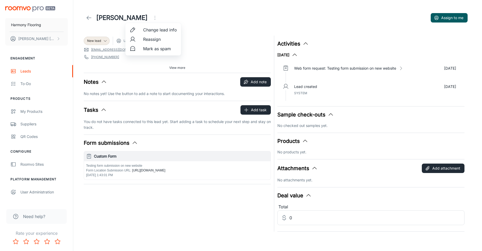
click at [91, 16] on div at bounding box center [241, 125] width 482 height 251
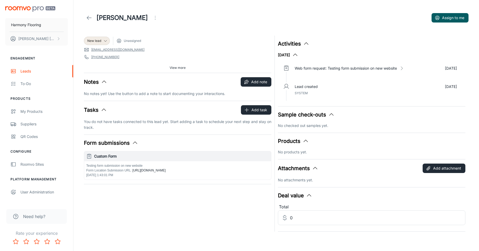
click at [91, 17] on icon at bounding box center [89, 18] width 6 height 6
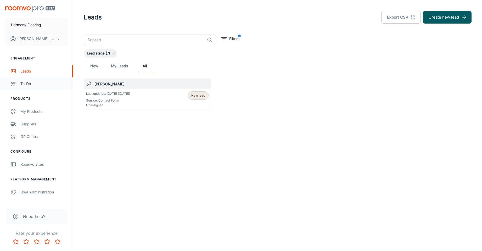
click at [27, 85] on div "To-do" at bounding box center [43, 84] width 47 height 6
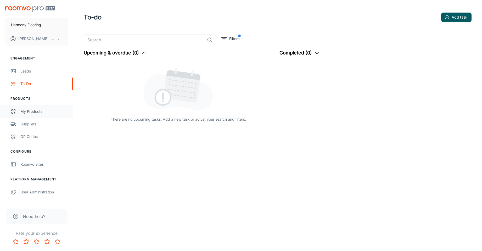
click at [29, 112] on div "My Products" at bounding box center [43, 112] width 47 height 6
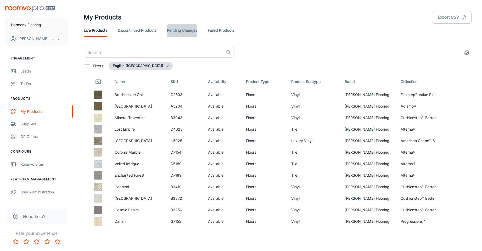
click at [187, 30] on link "Pending Changes" at bounding box center [182, 30] width 30 height 13
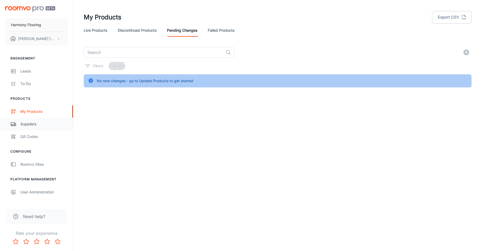
click at [28, 125] on div "Suppliers" at bounding box center [43, 124] width 47 height 6
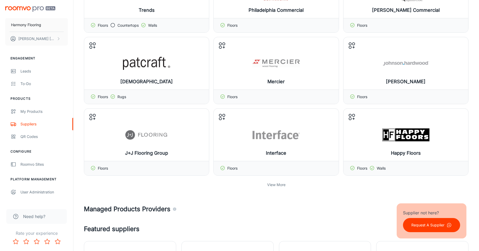
scroll to position [105, 0]
